Goal: Task Accomplishment & Management: Complete application form

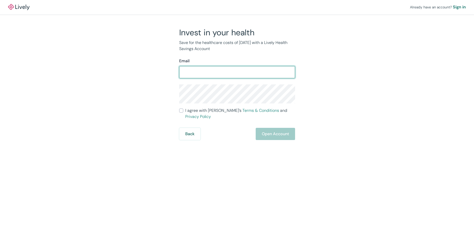
type input "t"
click at [192, 72] on input "Email" at bounding box center [237, 72] width 116 height 10
type input "trrose1@gmail.com"
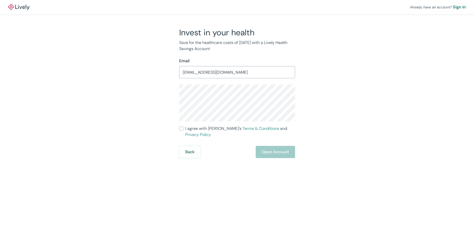
click at [182, 129] on input "I agree with Lively’s Terms & Conditions and Privacy Policy" at bounding box center [181, 129] width 4 height 4
checkbox input "true"
click at [280, 146] on button "Open Account" at bounding box center [275, 152] width 39 height 12
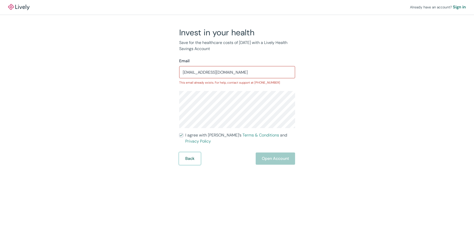
click at [188, 153] on button "Back" at bounding box center [189, 159] width 21 height 12
